Goal: Navigation & Orientation: Find specific page/section

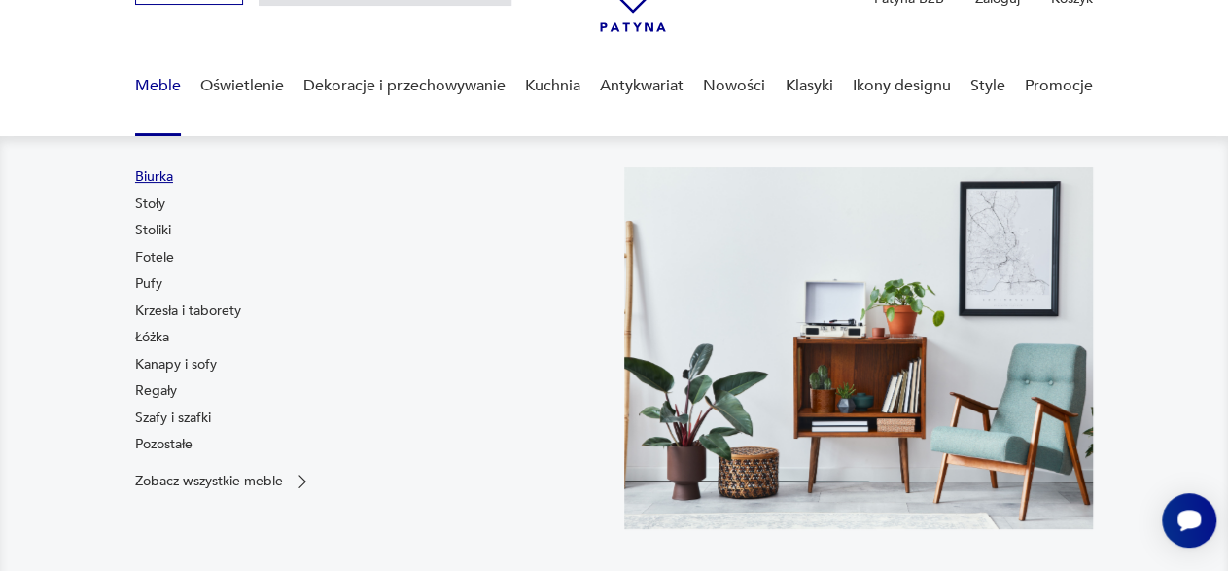
click at [155, 174] on link "Biurka" at bounding box center [154, 176] width 38 height 19
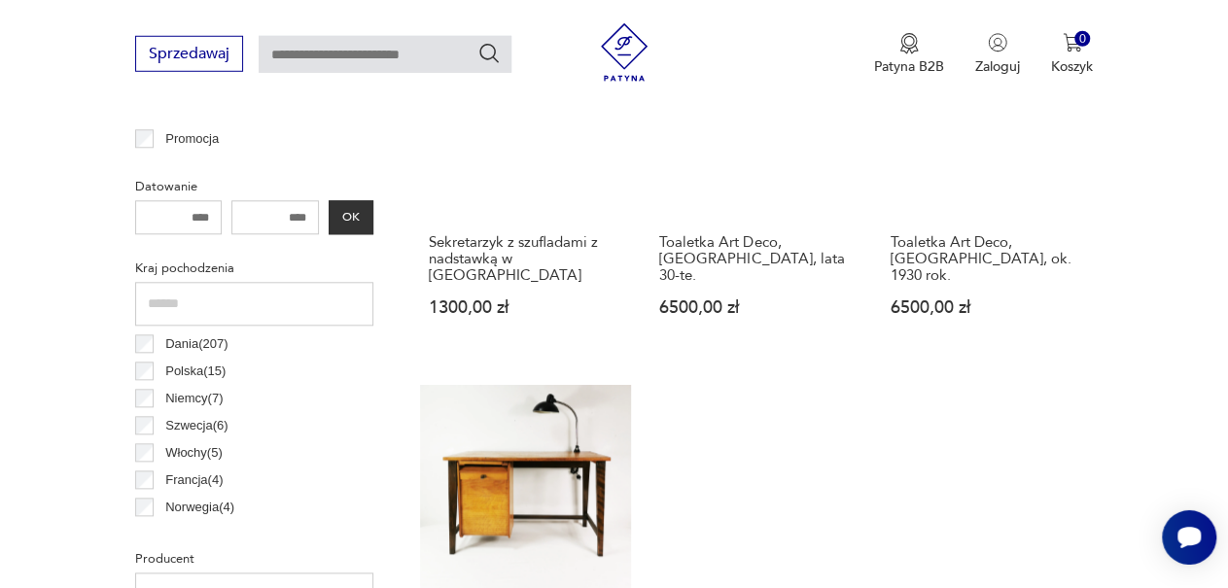
scroll to position [883, 0]
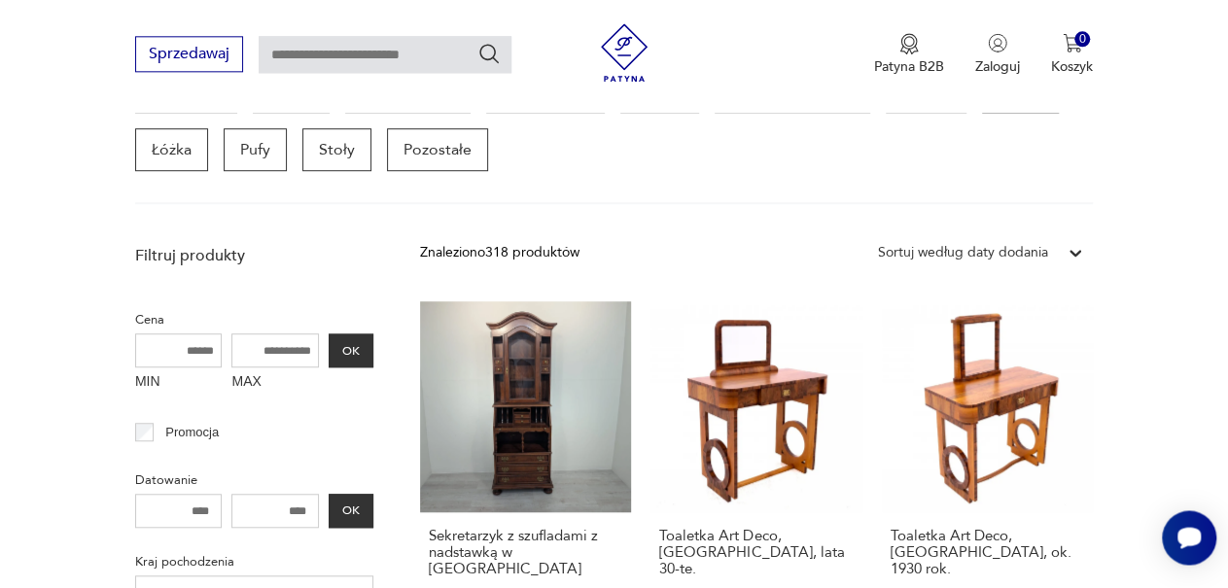
scroll to position [541, 0]
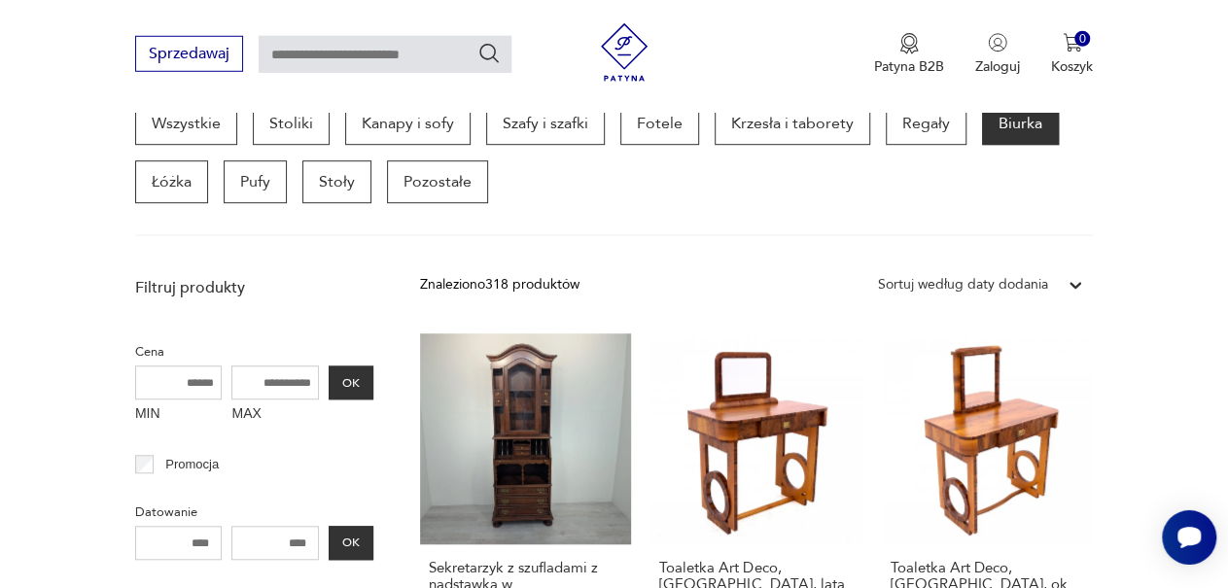
click at [149, 403] on label "MIN" at bounding box center [178, 415] width 87 height 31
click at [149, 400] on input "MIN" at bounding box center [178, 382] width 87 height 34
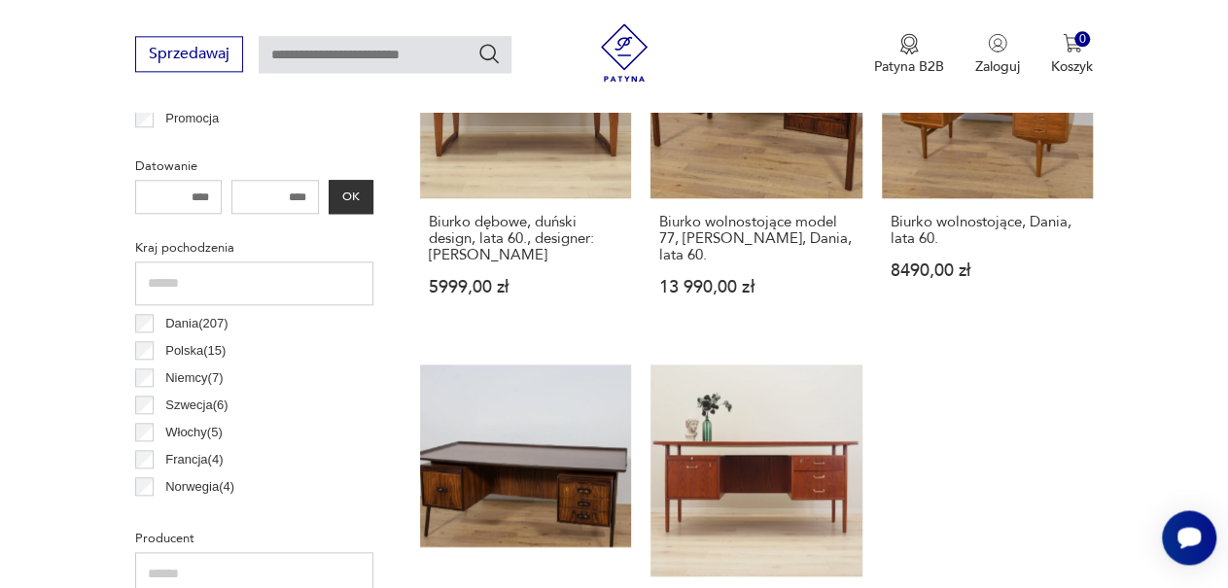
scroll to position [892, 0]
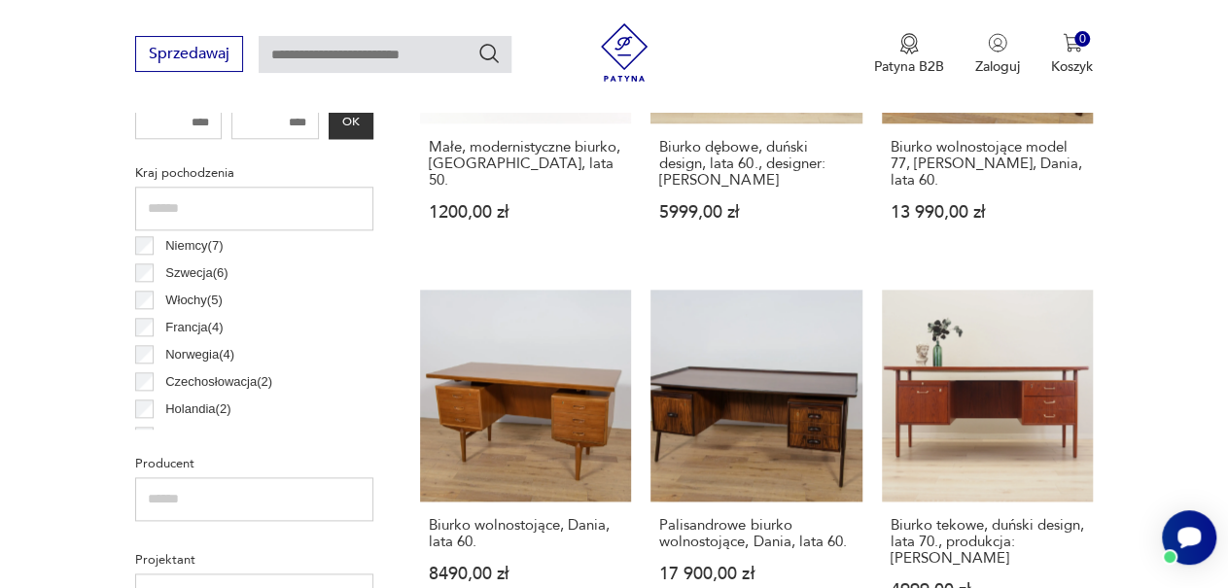
scroll to position [65, 0]
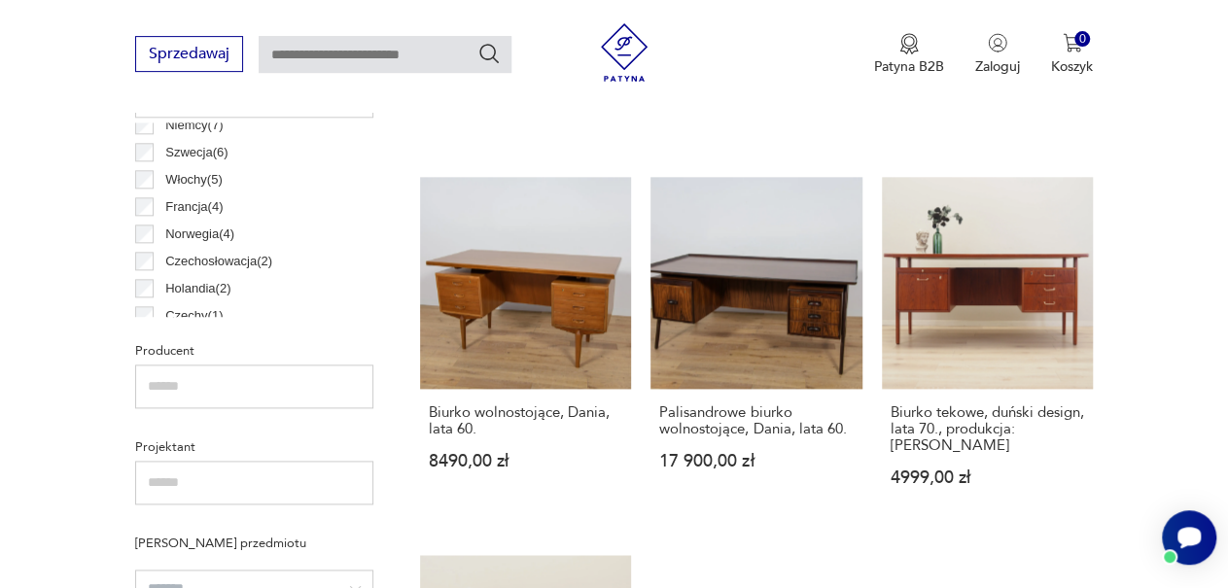
scroll to position [1116, 0]
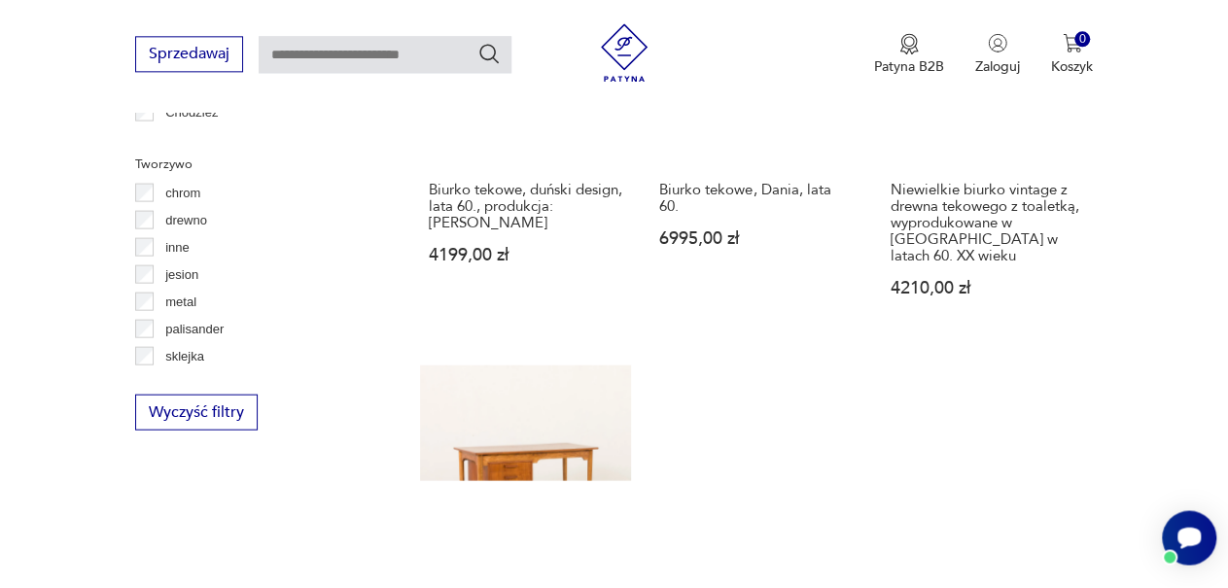
scroll to position [2069, 0]
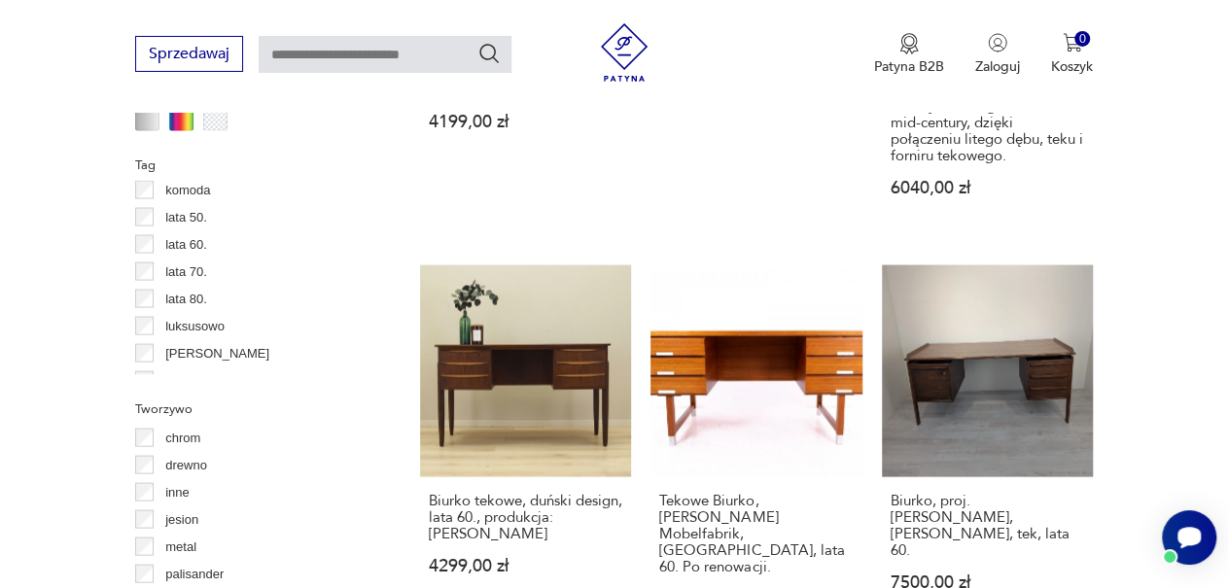
scroll to position [609, 0]
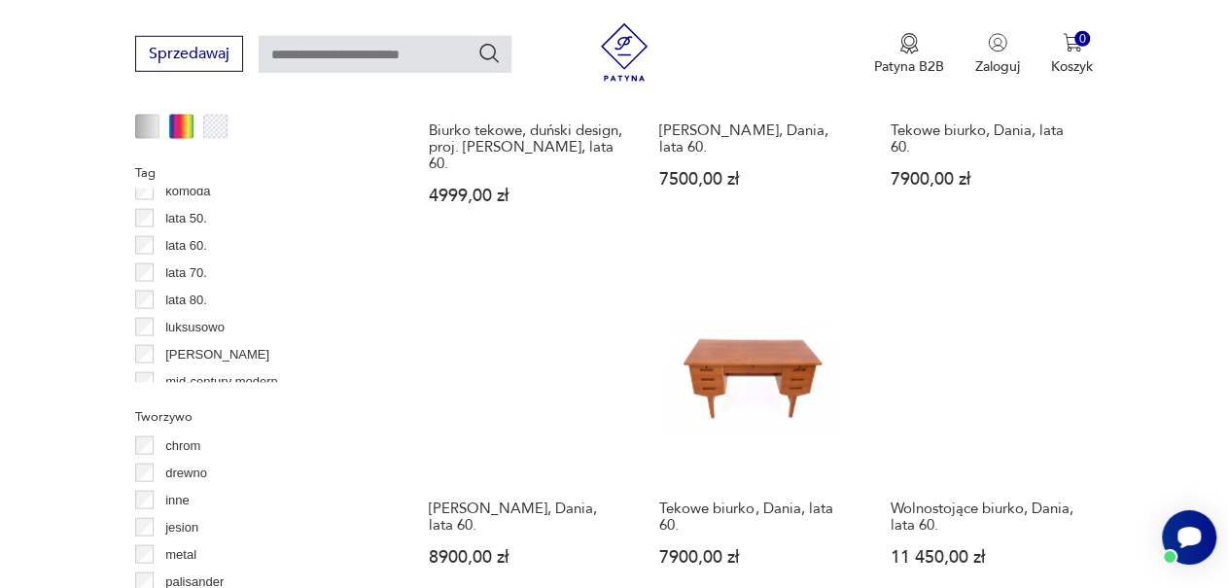
scroll to position [1923, 0]
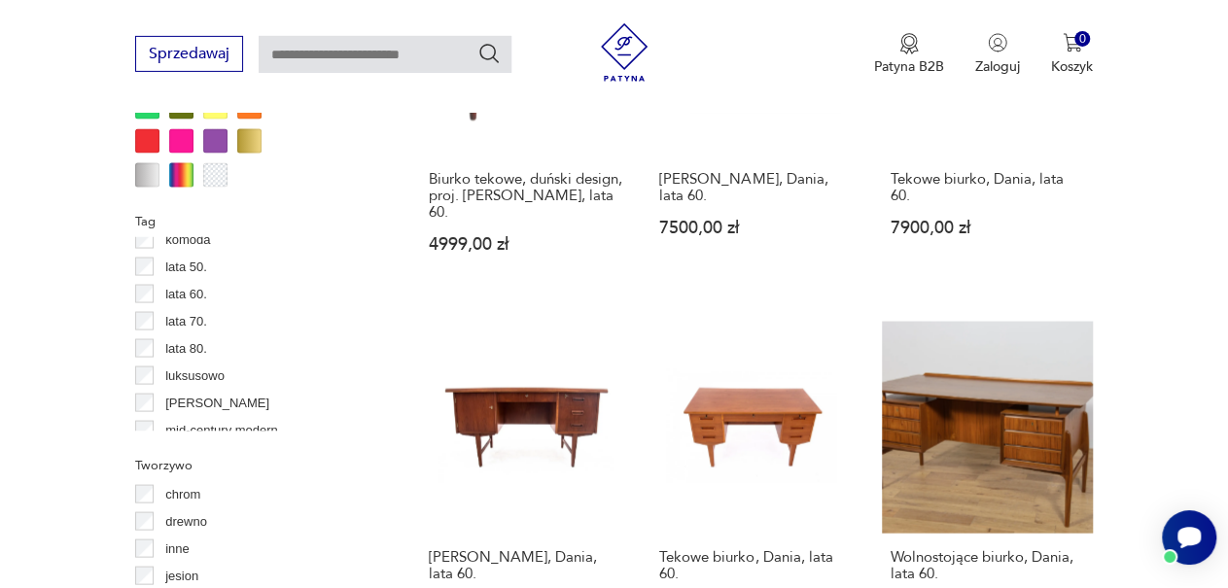
scroll to position [1746, 0]
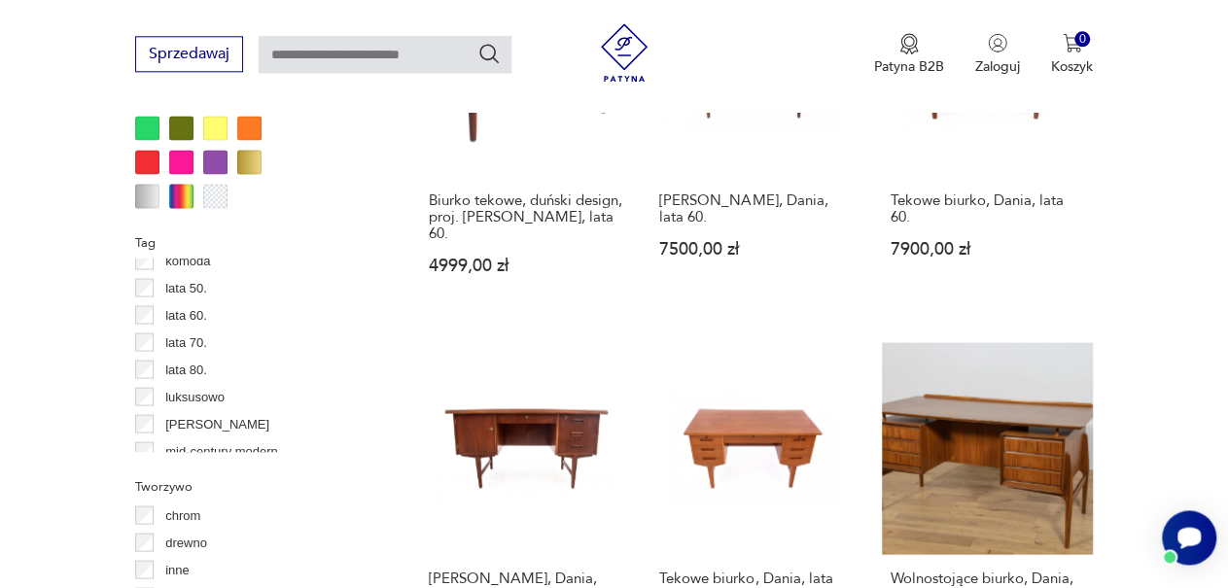
scroll to position [1705, 0]
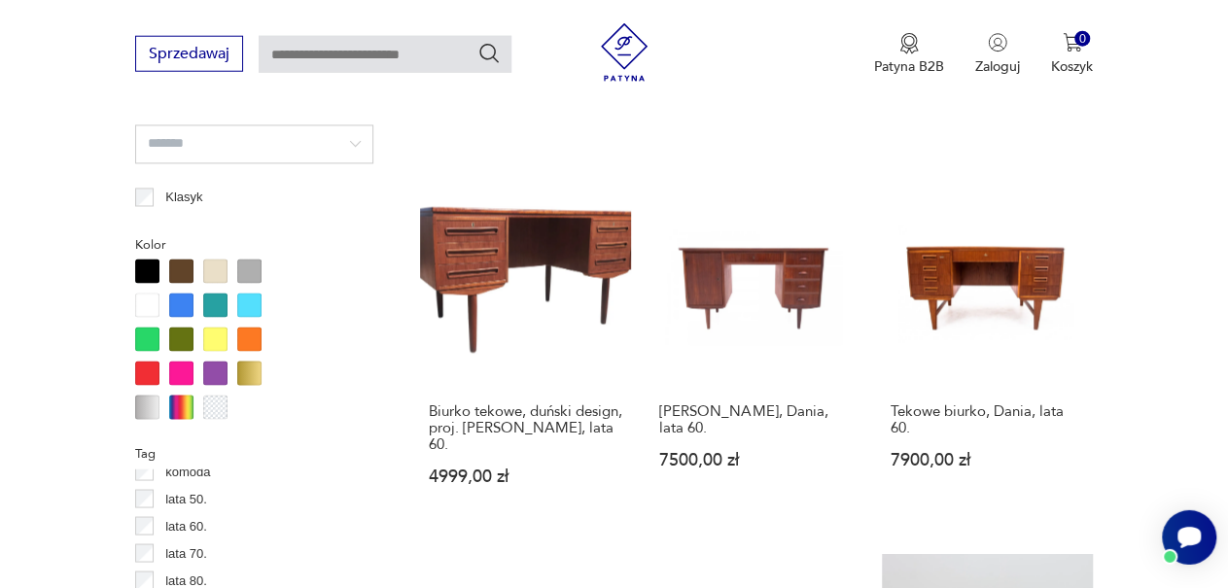
scroll to position [1642, 0]
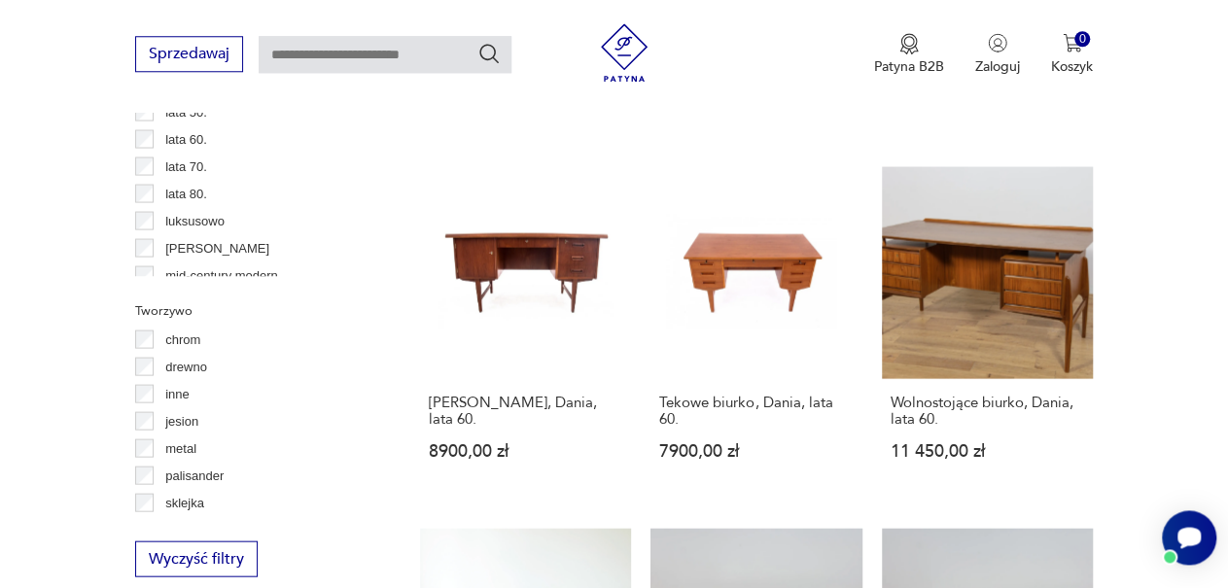
scroll to position [1846, 0]
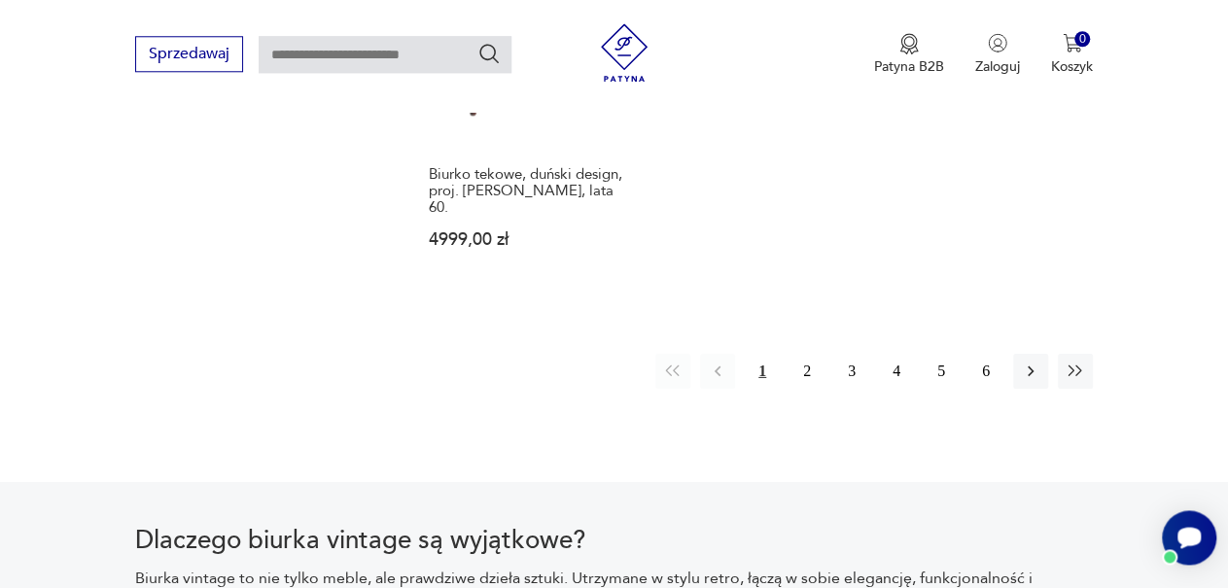
scroll to position [2980, 0]
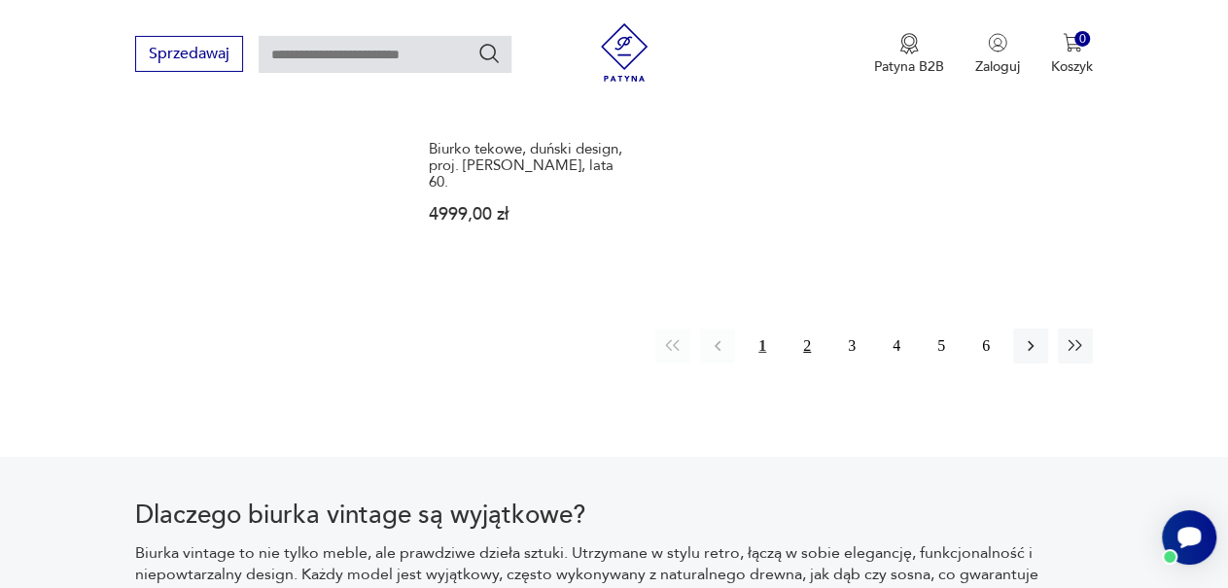
click at [805, 329] on button "2" at bounding box center [806, 346] width 35 height 35
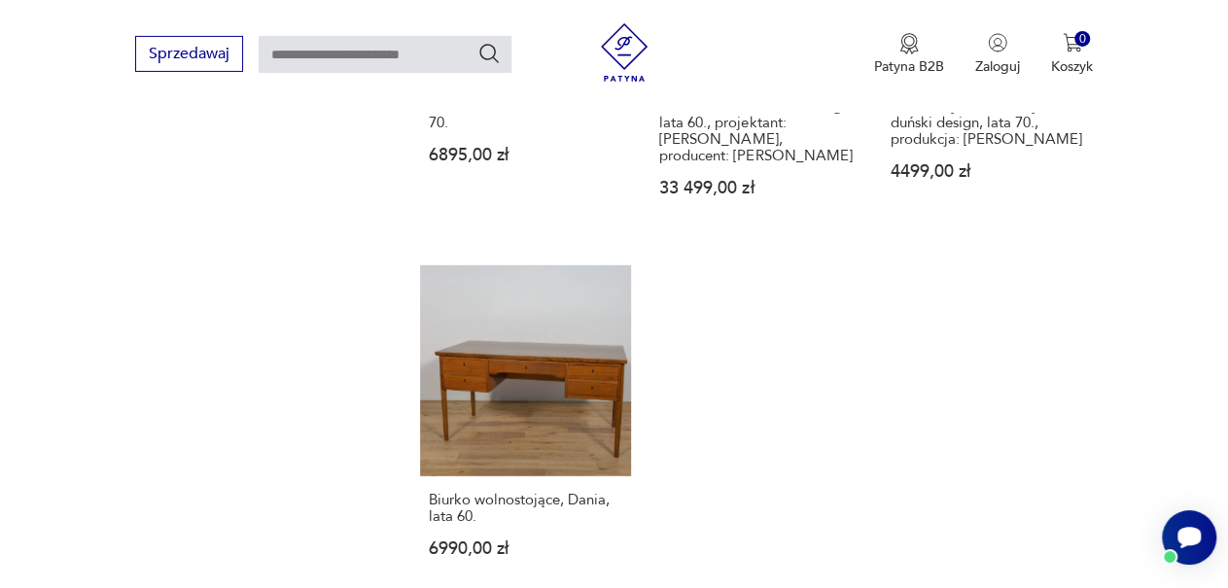
scroll to position [2805, 0]
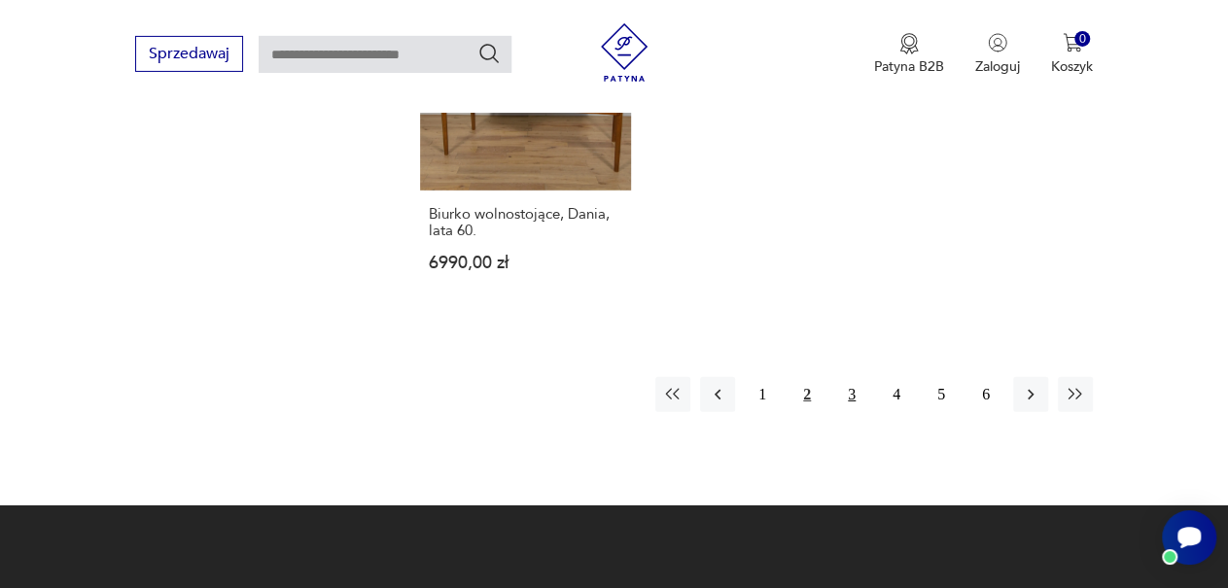
click at [851, 394] on button "3" at bounding box center [851, 394] width 35 height 35
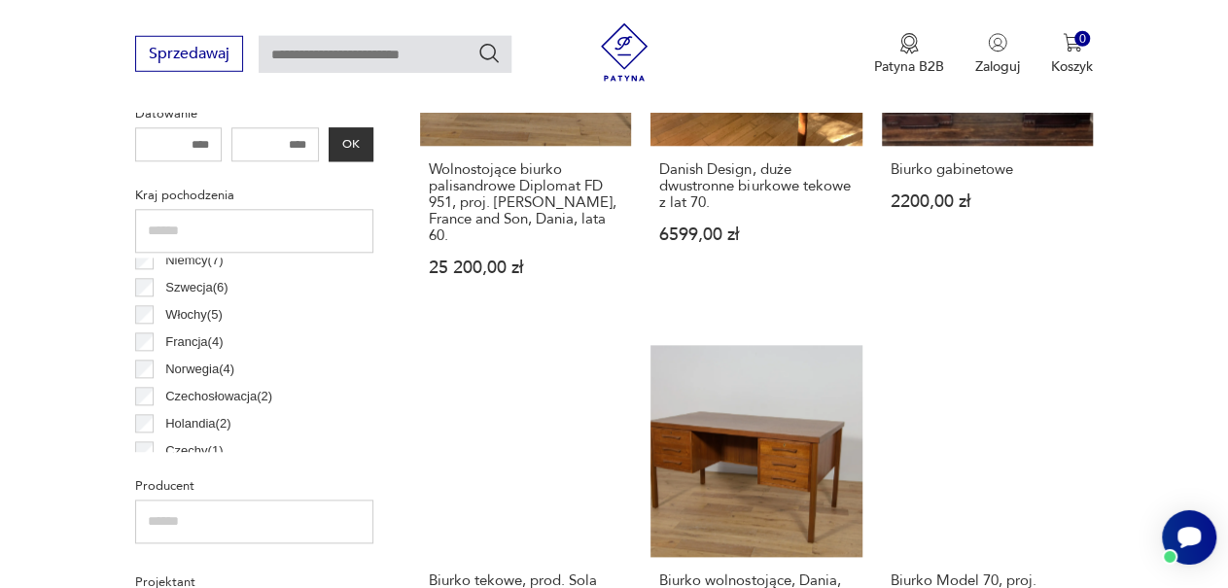
scroll to position [1192, 0]
